Goal: Information Seeking & Learning: Learn about a topic

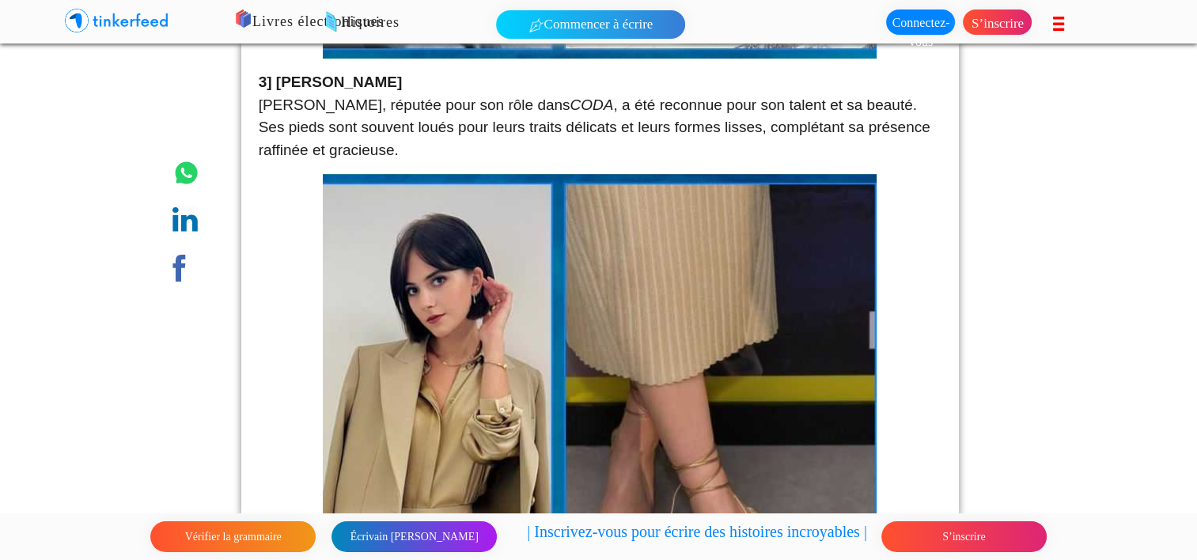
scroll to position [6352, 0]
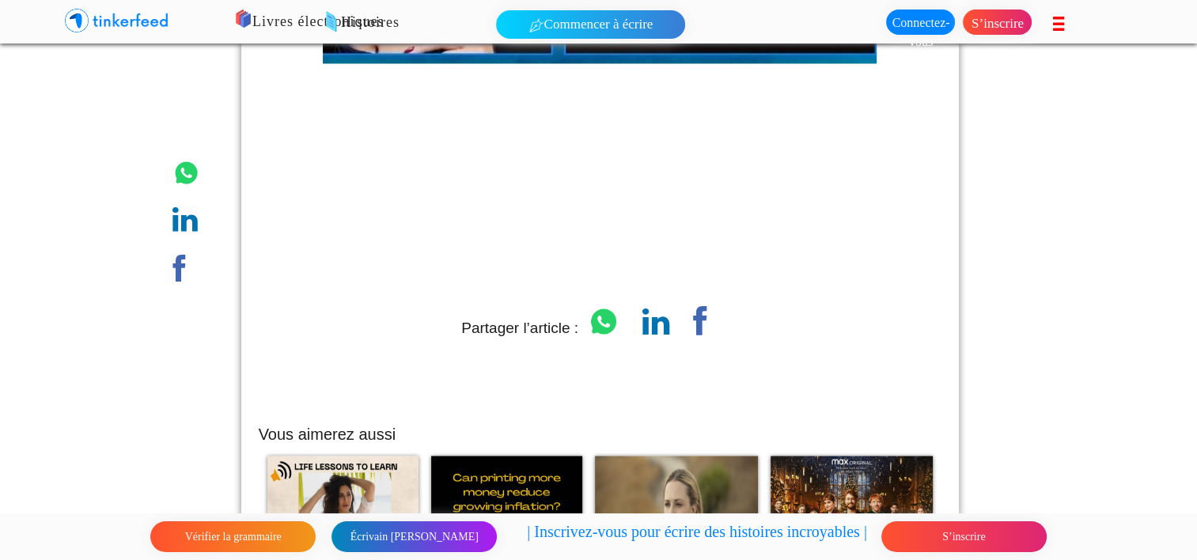
scroll to position [8856, 0]
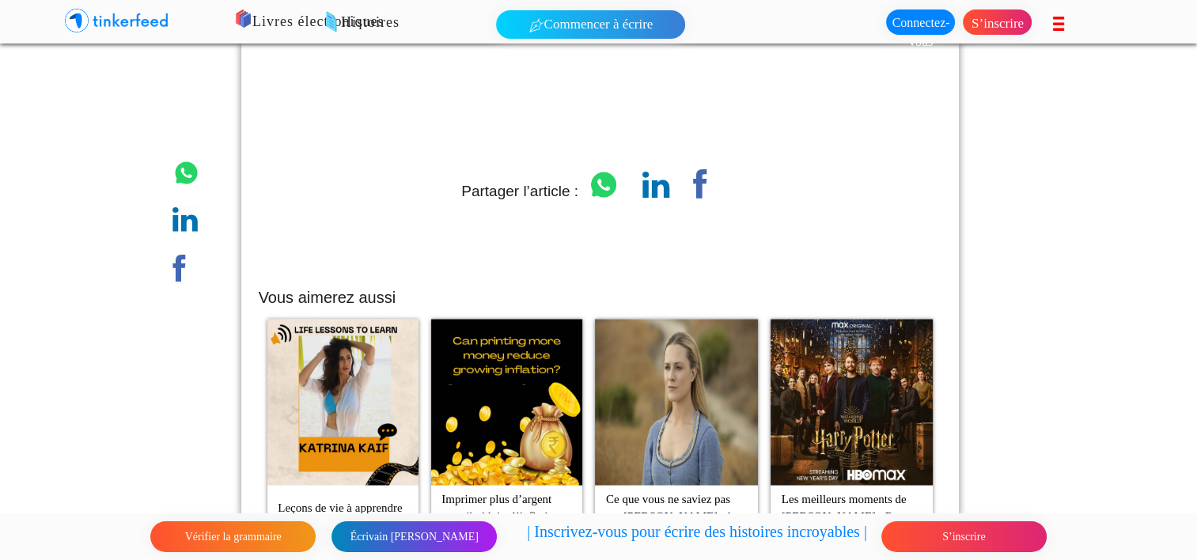
click at [1192, 550] on footer "Vérifier la grammaire Écrivain [PERSON_NAME] | Inscrivez-vous pour écrire des h…" at bounding box center [598, 537] width 1197 height 47
